Goal: Task Accomplishment & Management: Use online tool/utility

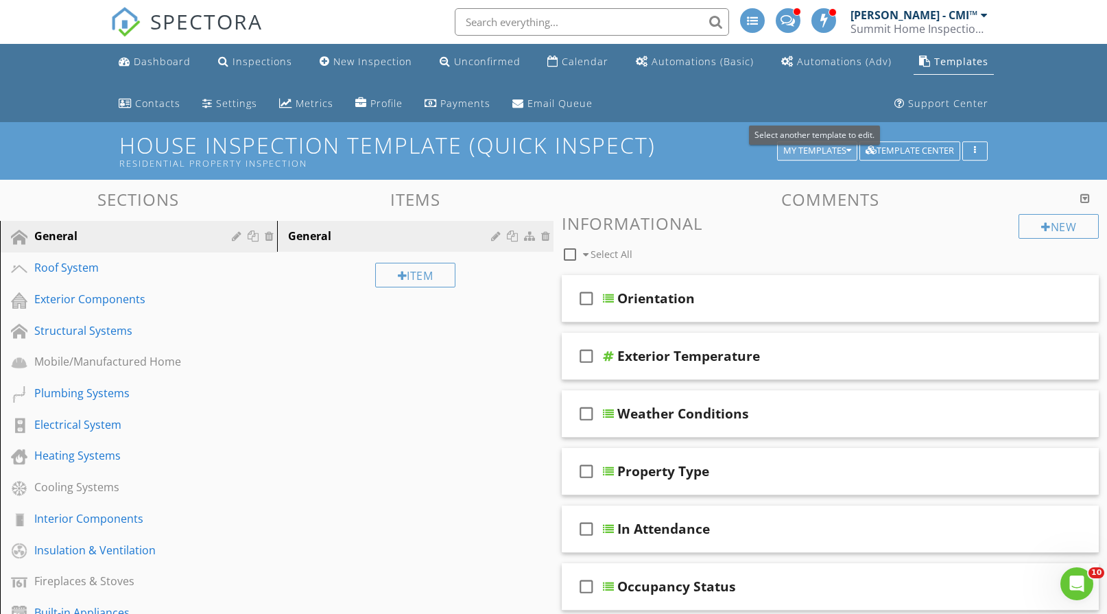
click at [830, 151] on div "My Templates" at bounding box center [817, 151] width 68 height 10
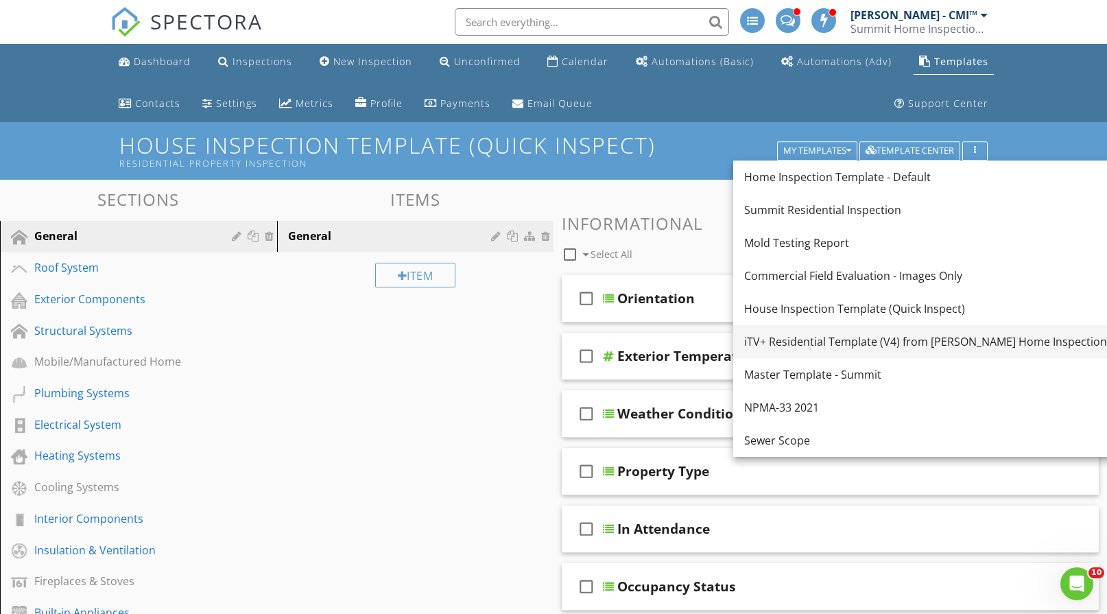
click at [849, 344] on div "iTV+ Residential Template (V4) from Cochran Home Inspections LLC" at bounding box center [938, 341] width 389 height 16
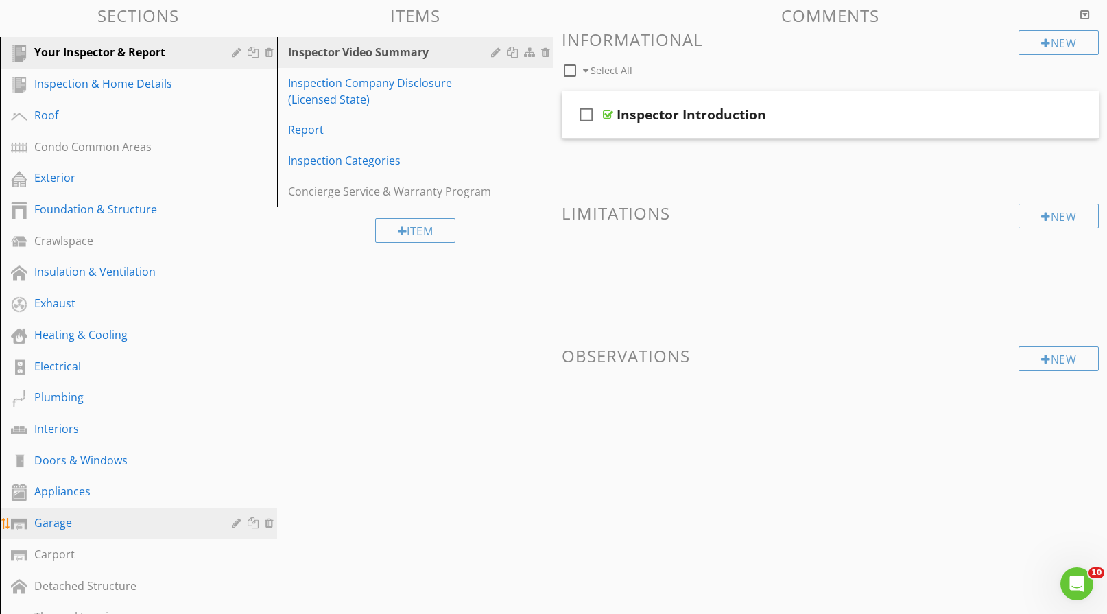
scroll to position [206, 0]
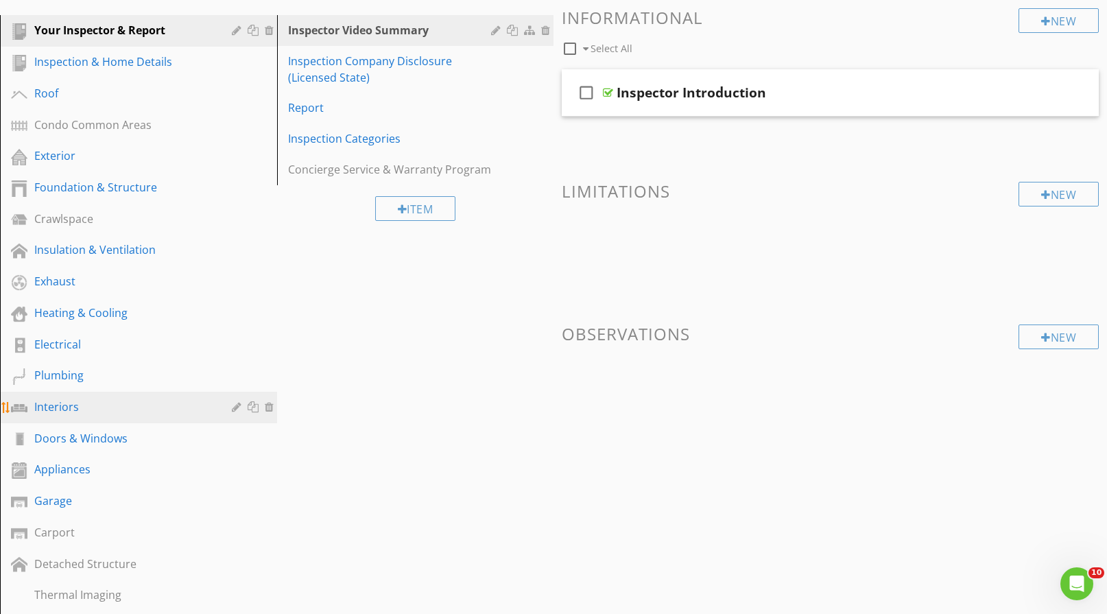
click at [96, 410] on div "Interiors" at bounding box center [123, 406] width 178 height 16
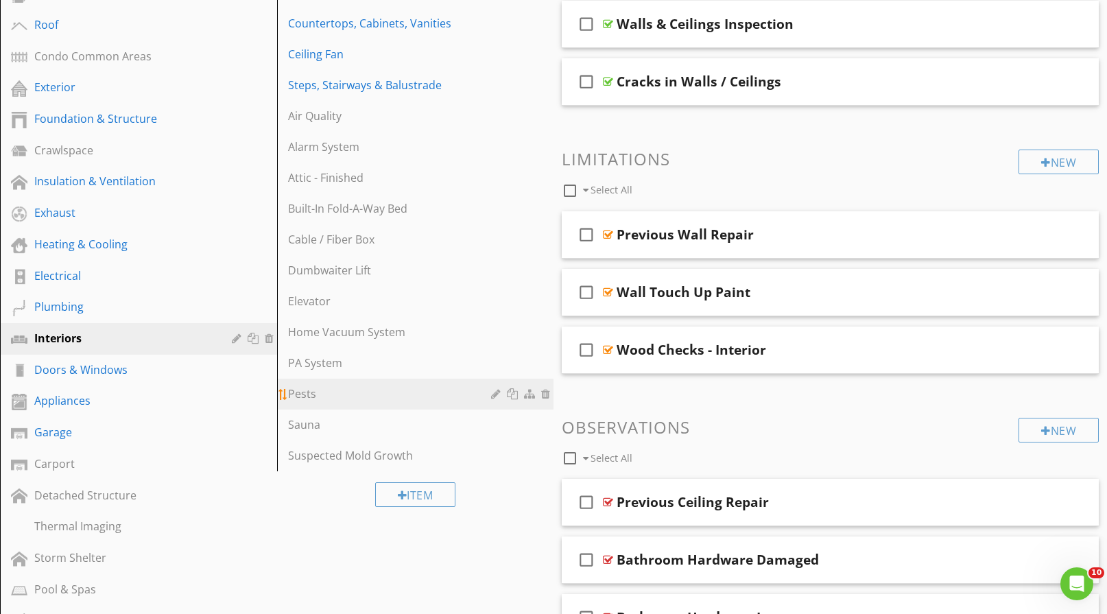
scroll to position [137, 0]
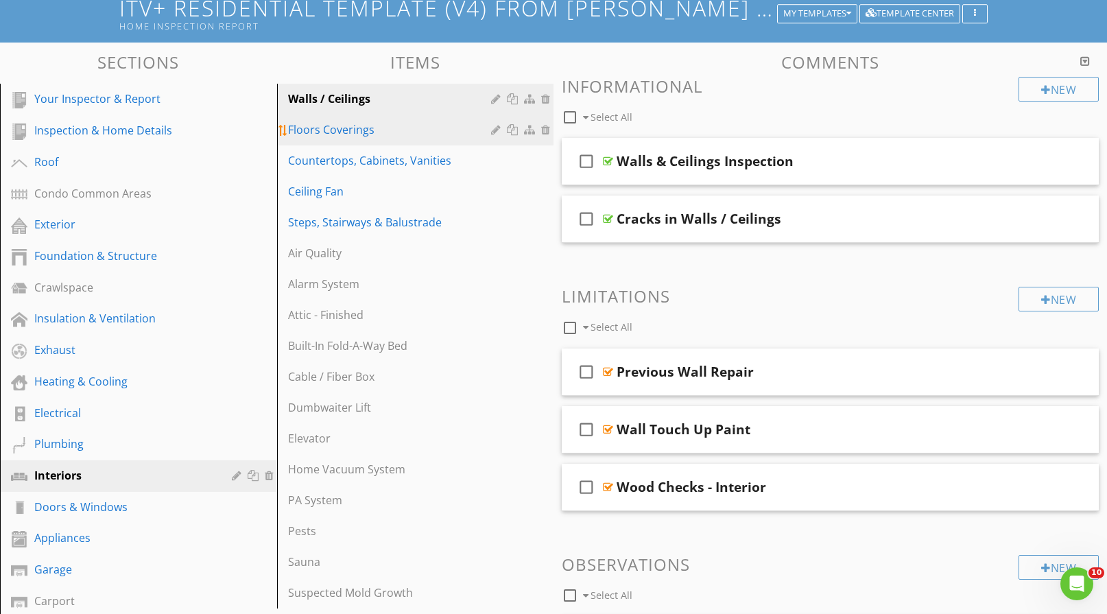
click at [409, 132] on div "Floors Coverings" at bounding box center [392, 129] width 208 height 16
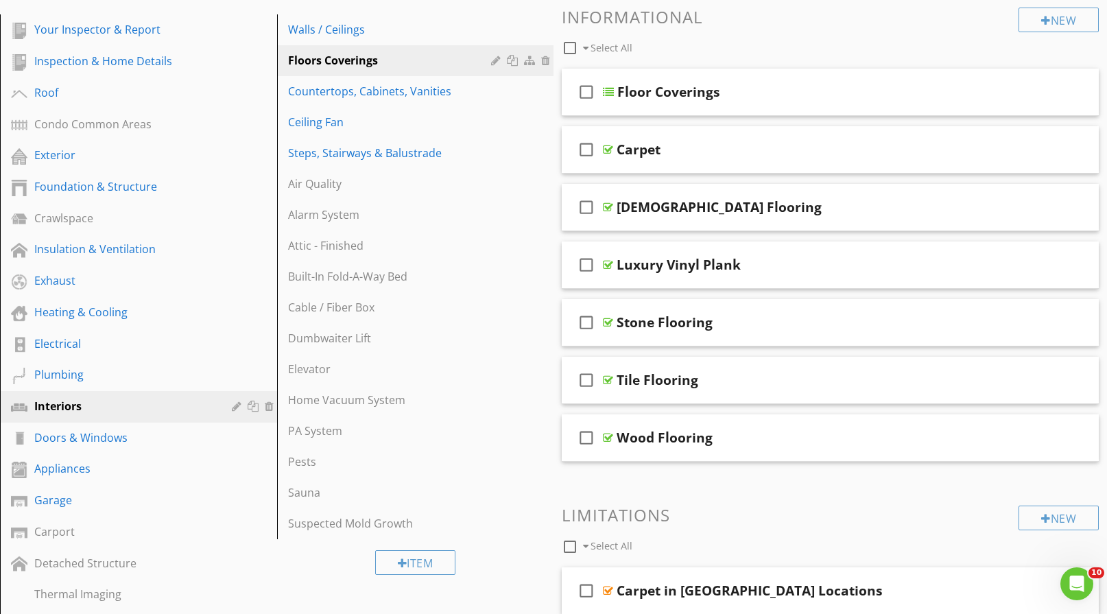
scroll to position [206, 0]
click at [164, 443] on div "Doors & Windows" at bounding box center [123, 438] width 178 height 16
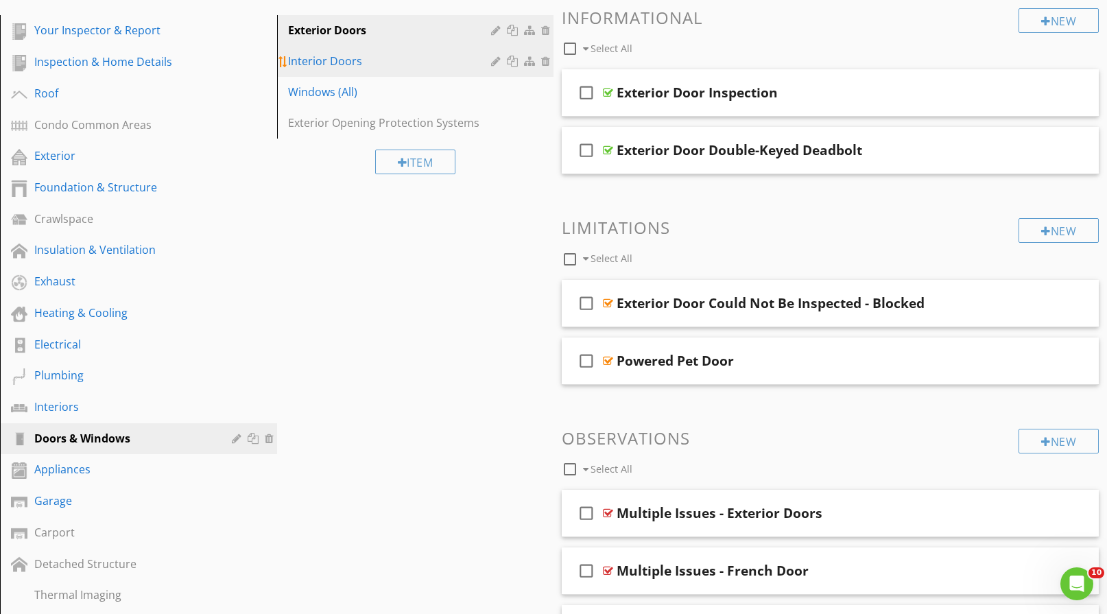
click at [417, 69] on div "Interior Doors" at bounding box center [392, 61] width 208 height 16
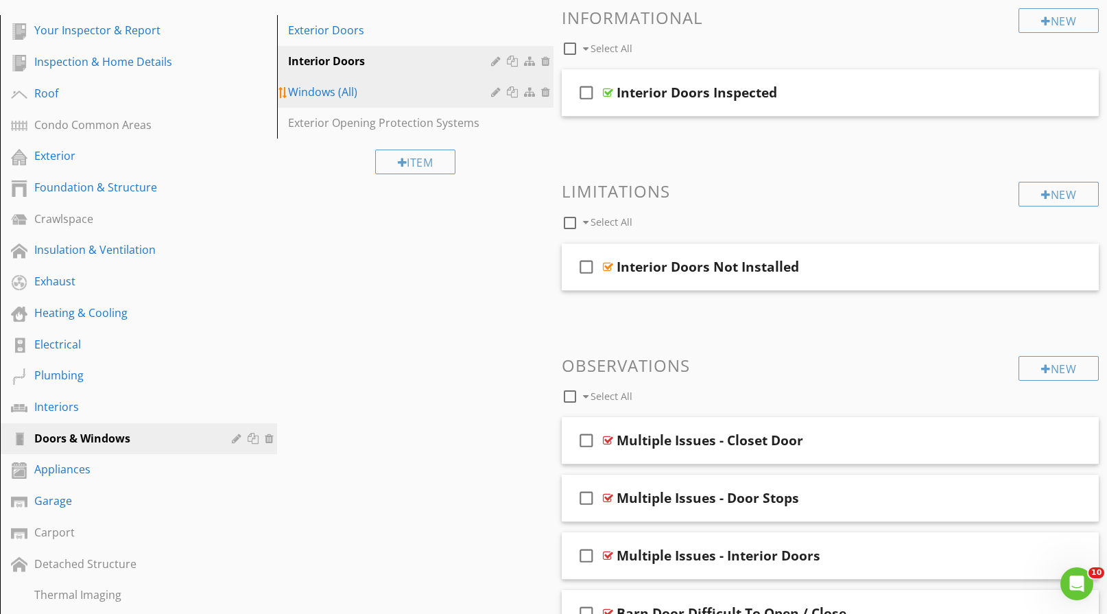
click at [435, 98] on div "Windows (All)" at bounding box center [392, 92] width 208 height 16
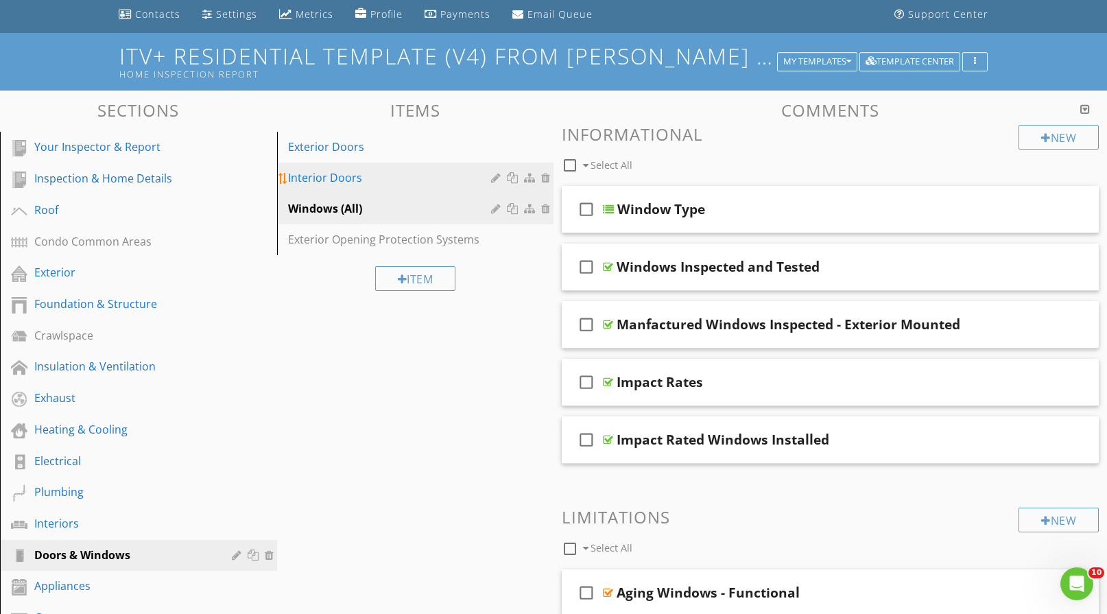
scroll to position [69, 0]
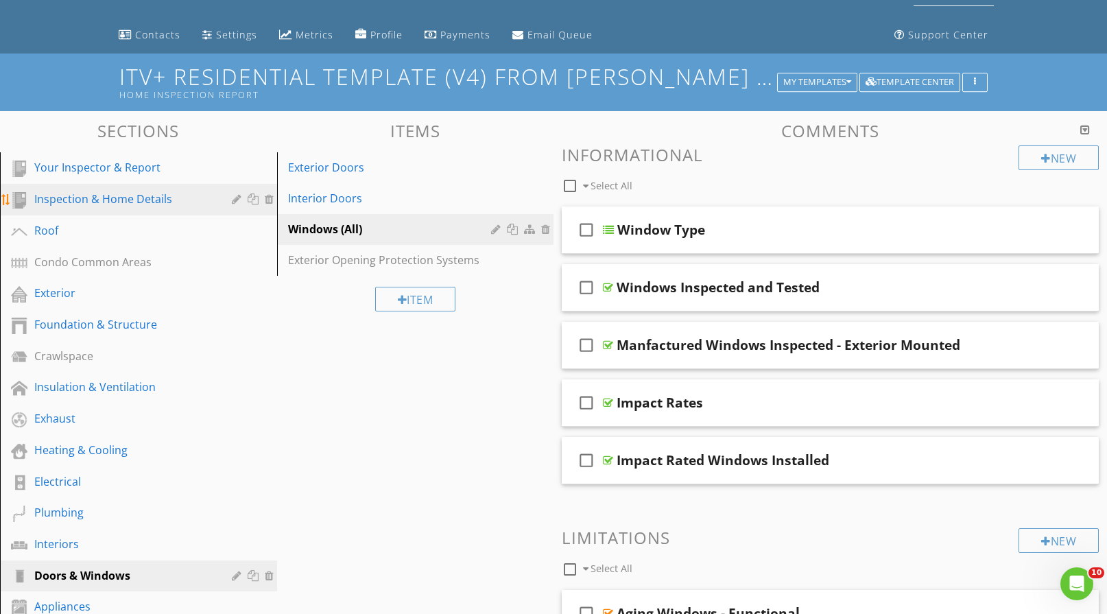
click at [198, 206] on div "Inspection & Home Details" at bounding box center [123, 199] width 178 height 16
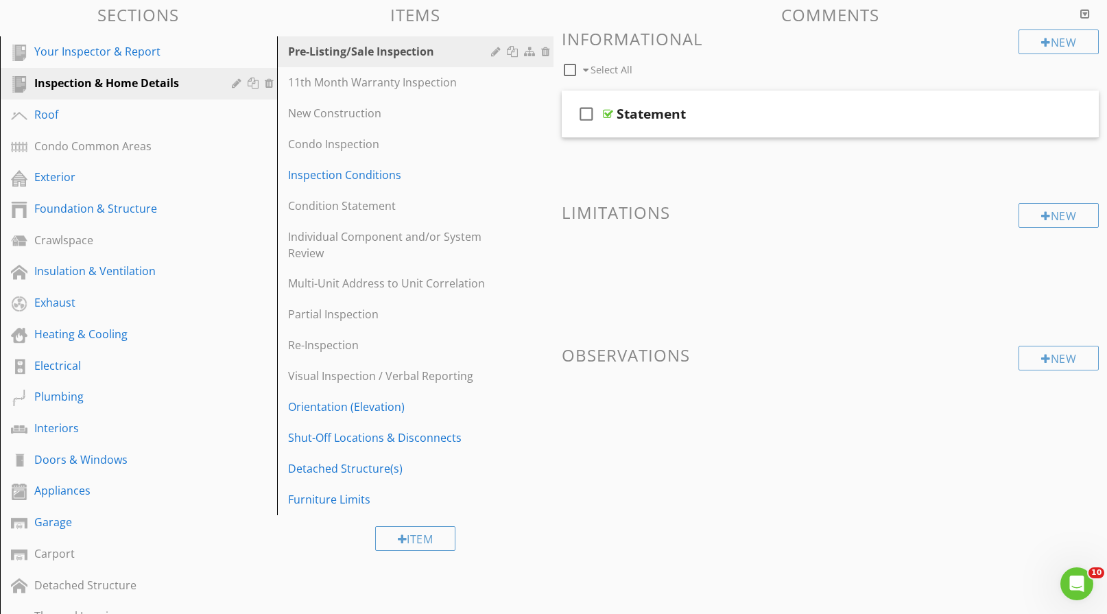
scroll to position [206, 0]
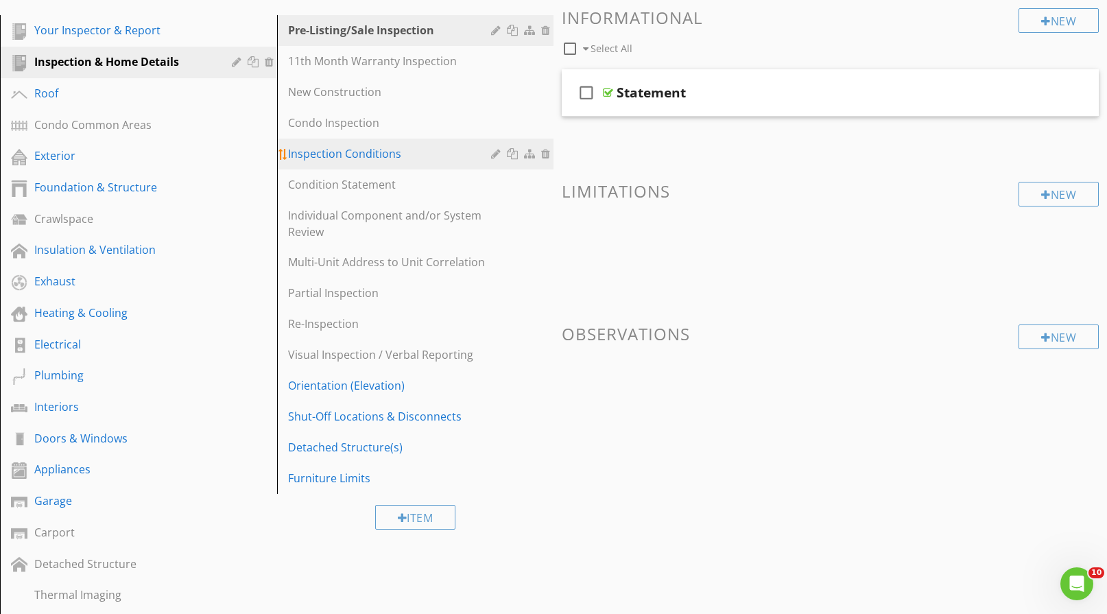
click at [452, 155] on div "Inspection Conditions" at bounding box center [392, 153] width 208 height 16
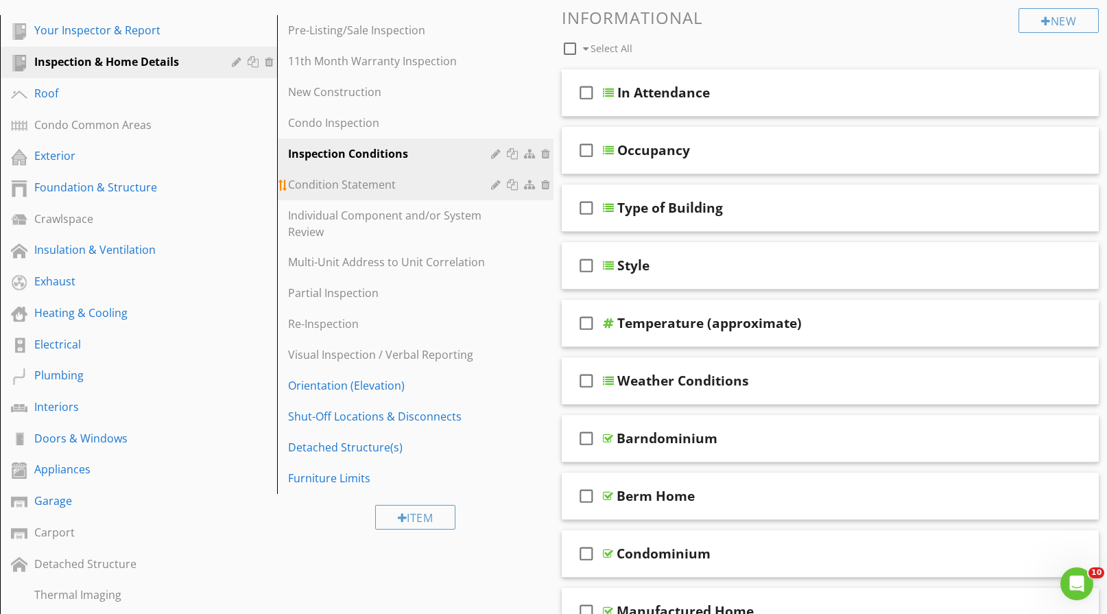
click at [427, 180] on div "Condition Statement" at bounding box center [392, 184] width 208 height 16
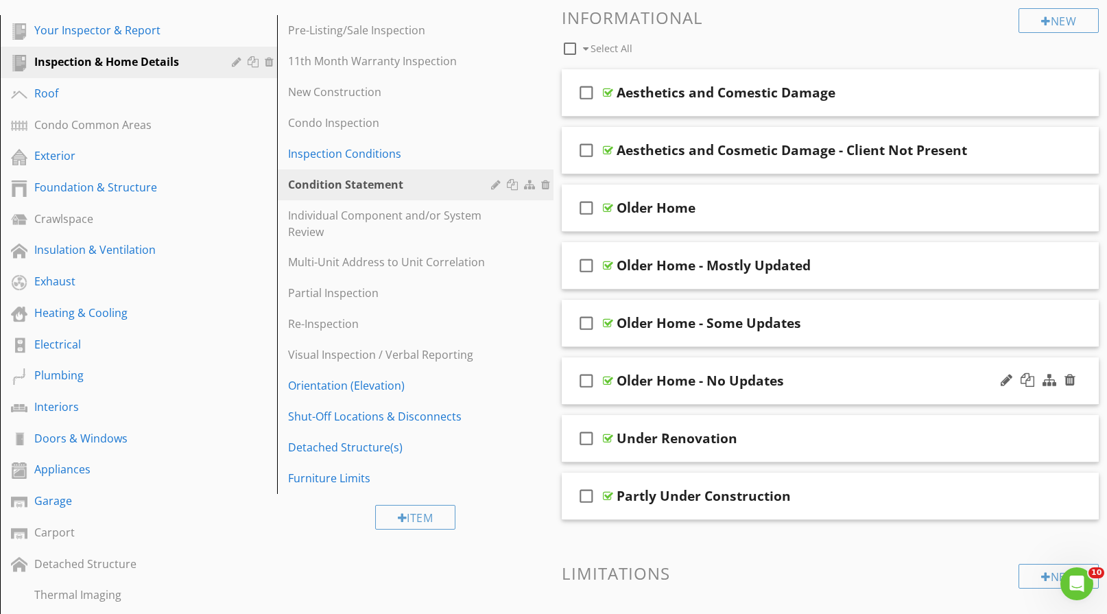
click at [820, 364] on div "check_box_outline_blank Older Home - No Updates" at bounding box center [830, 380] width 537 height 47
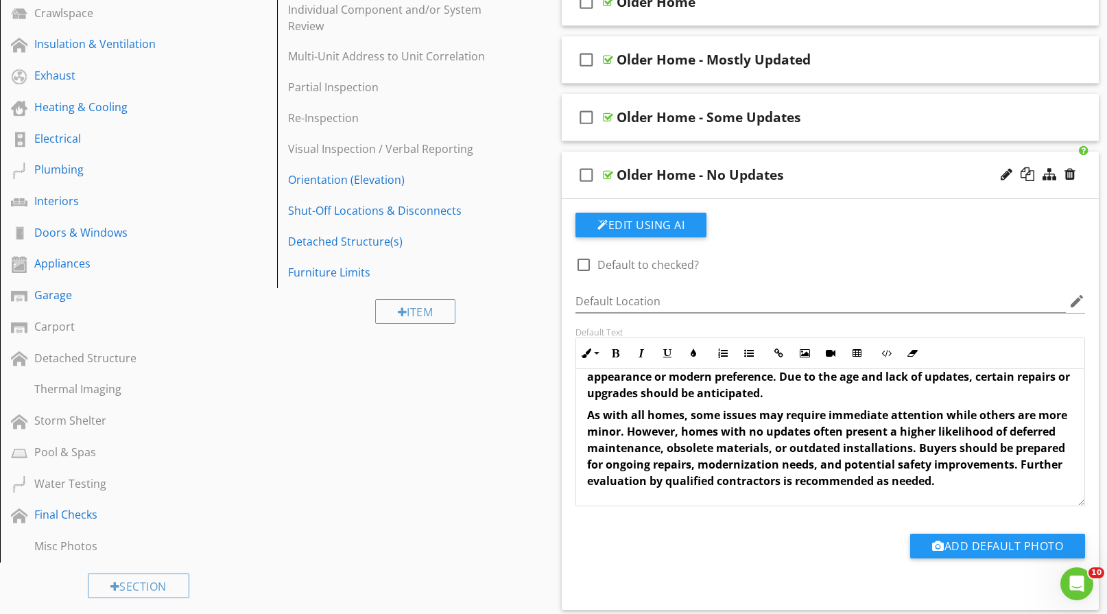
scroll to position [154, 0]
click at [815, 104] on div "check_box_outline_blank Older Home - Some Updates" at bounding box center [830, 117] width 537 height 47
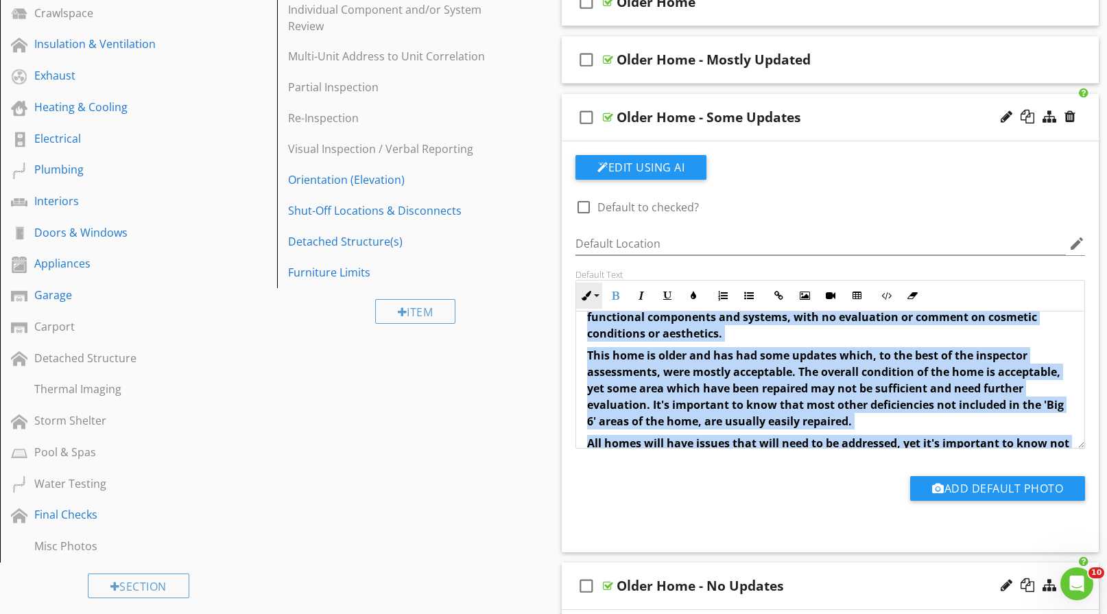
scroll to position [0, 0]
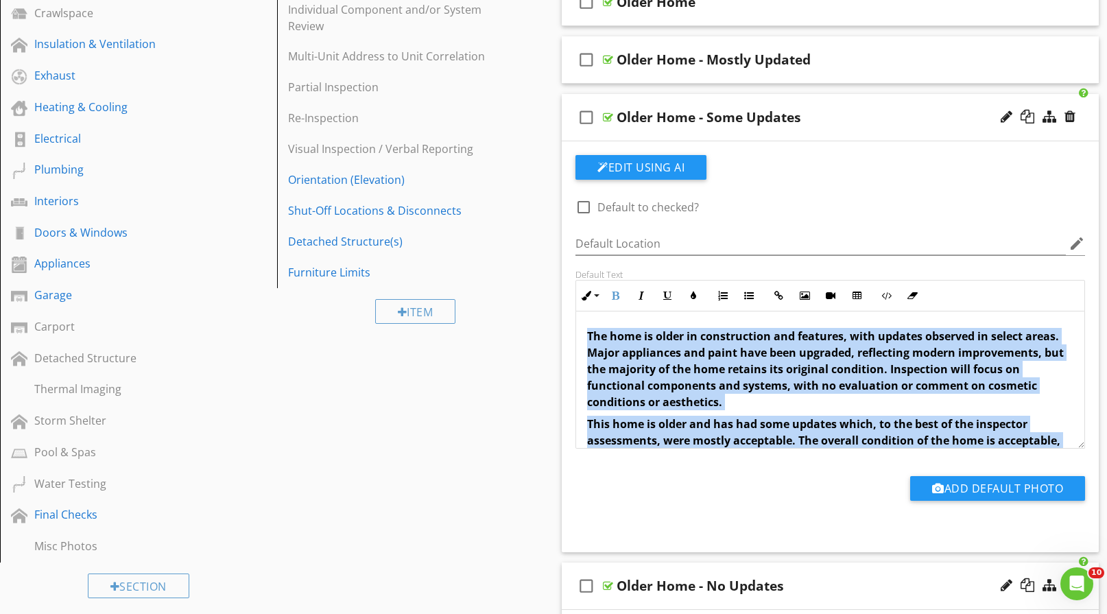
drag, startPoint x: 842, startPoint y: 422, endPoint x: 574, endPoint y: 333, distance: 282.6
click at [574, 333] on div "Default Text Inline Style XLarge Large Normal Small Light Small/Light Bold Ital…" at bounding box center [830, 359] width 526 height 180
copy div "The home is older in construction and features, with updates observed in select…"
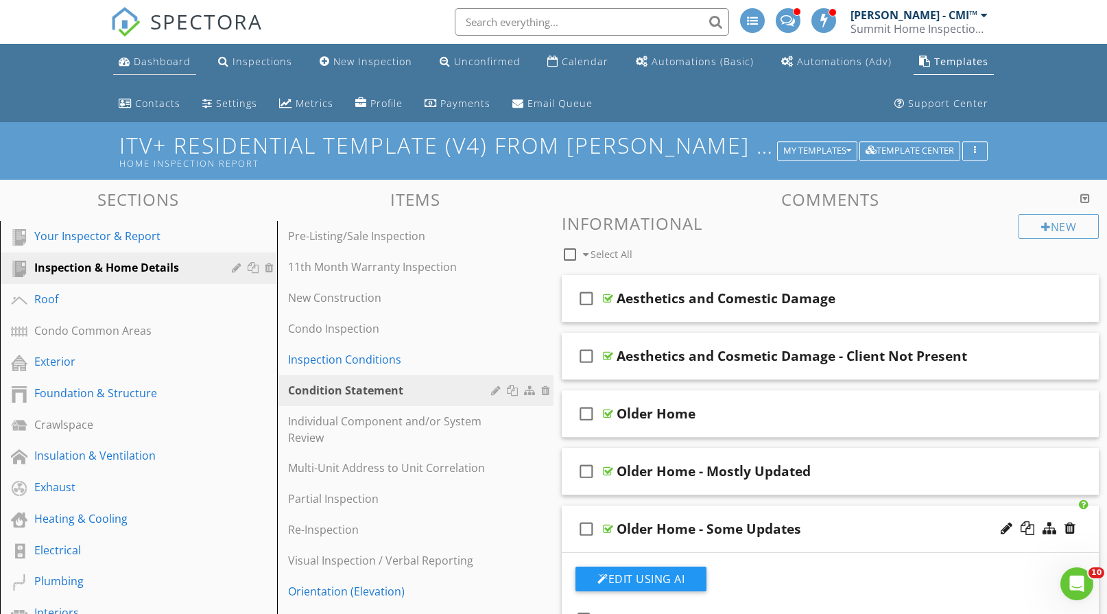
click at [171, 65] on div "Dashboard" at bounding box center [162, 61] width 57 height 13
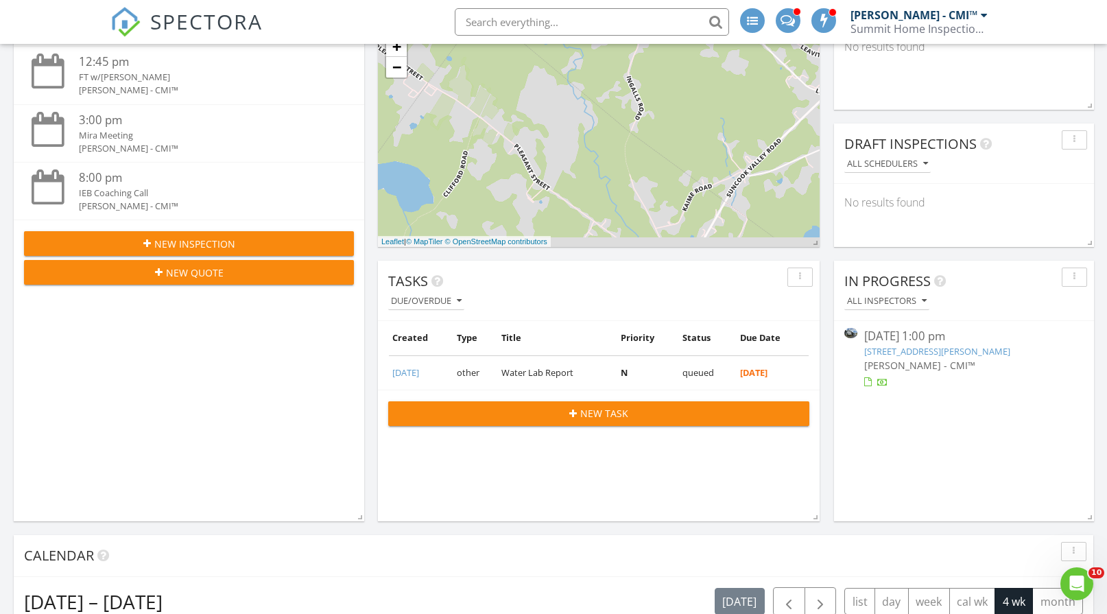
scroll to position [274, 0]
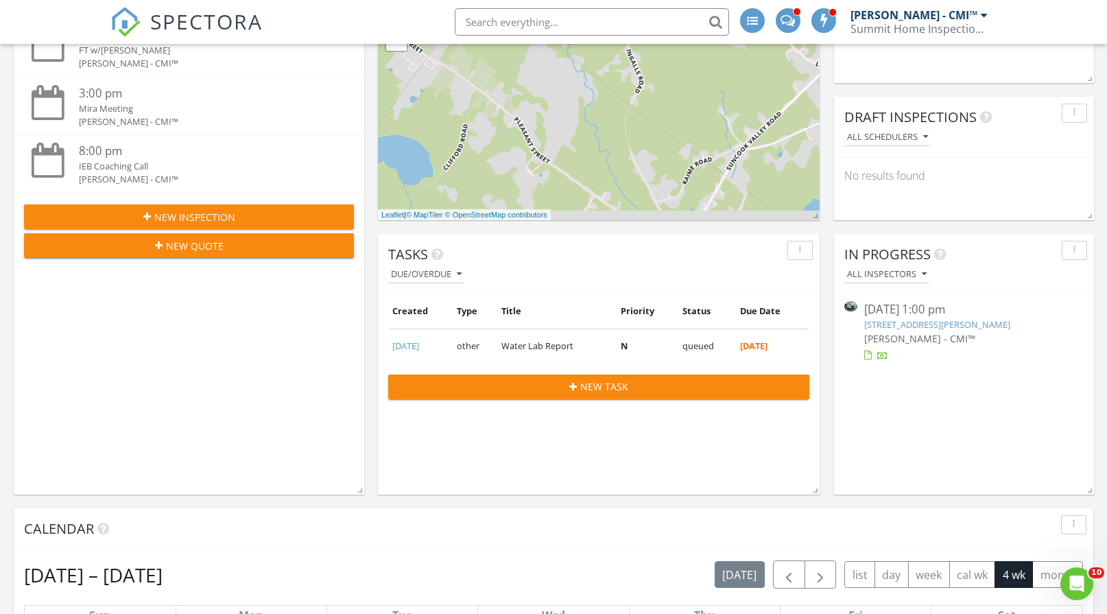
click at [895, 324] on link "[STREET_ADDRESS][PERSON_NAME]" at bounding box center [937, 324] width 146 height 12
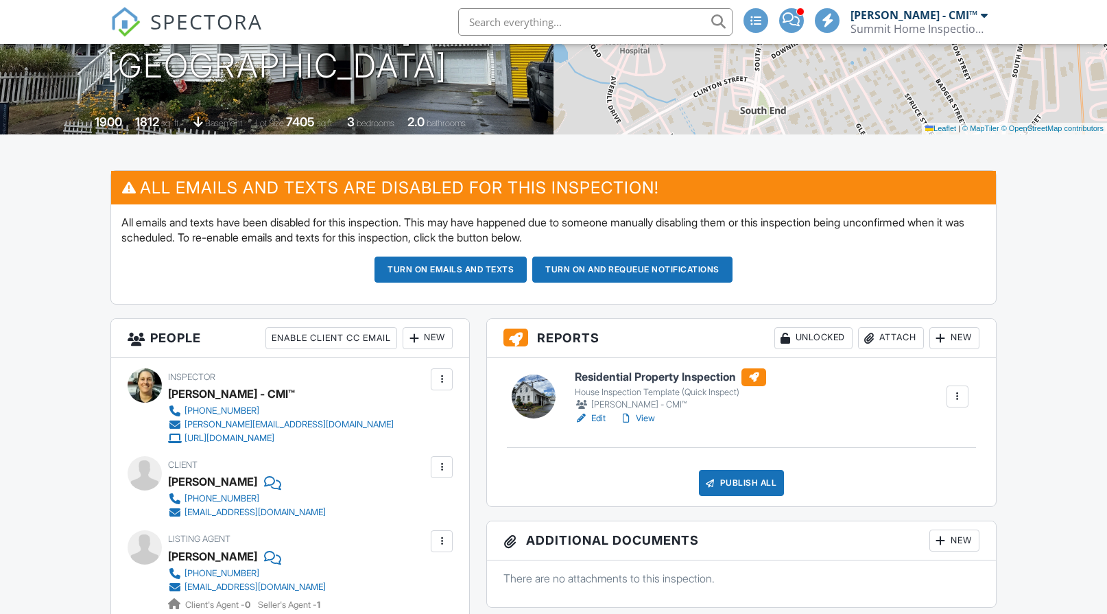
click at [600, 418] on link "Edit" at bounding box center [590, 419] width 31 height 14
click at [598, 418] on link "Edit" at bounding box center [590, 419] width 31 height 14
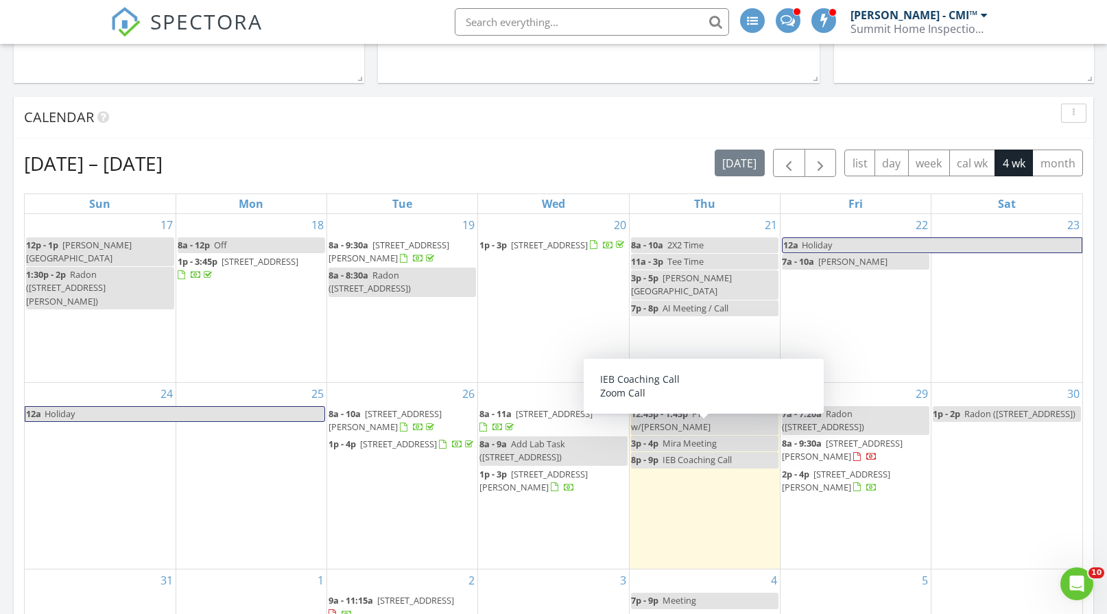
scroll to position [754, 0]
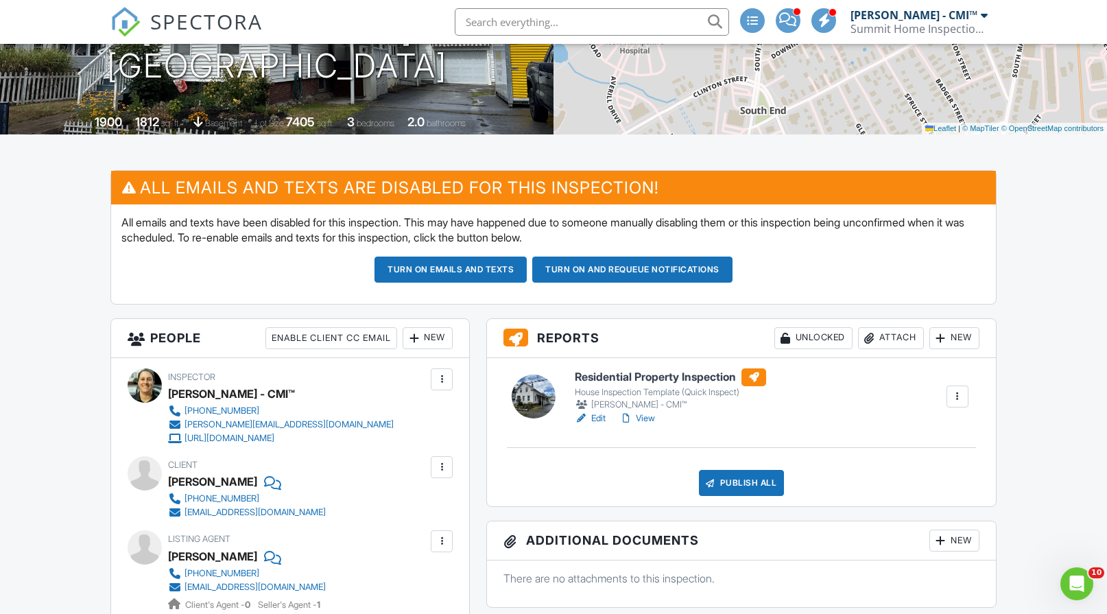
click at [597, 420] on link "Edit" at bounding box center [590, 419] width 31 height 14
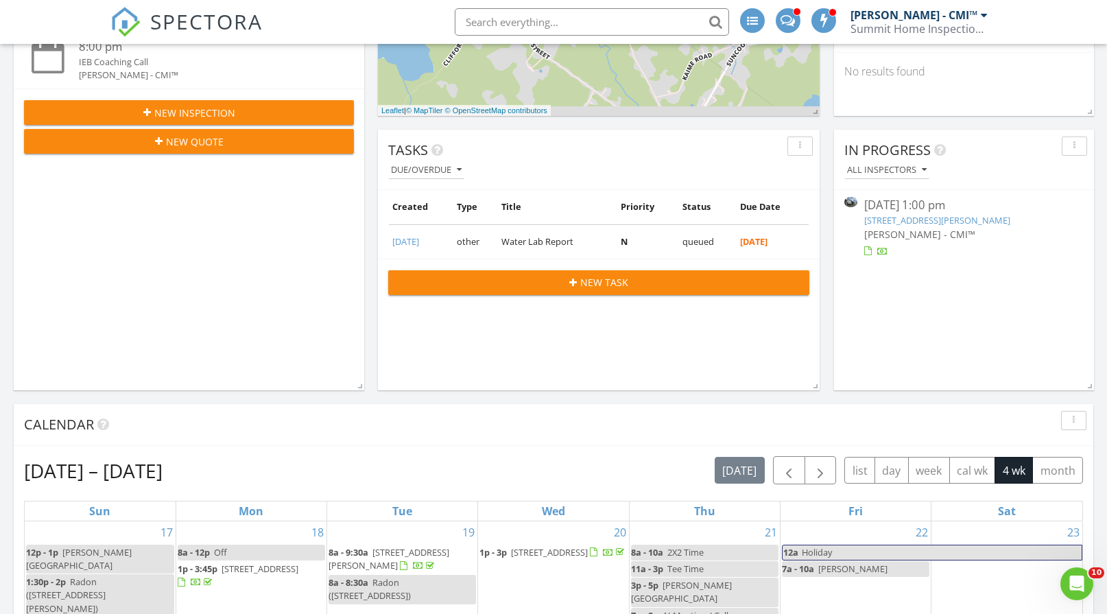
scroll to position [412, 0]
